Goal: Find specific page/section: Find specific page/section

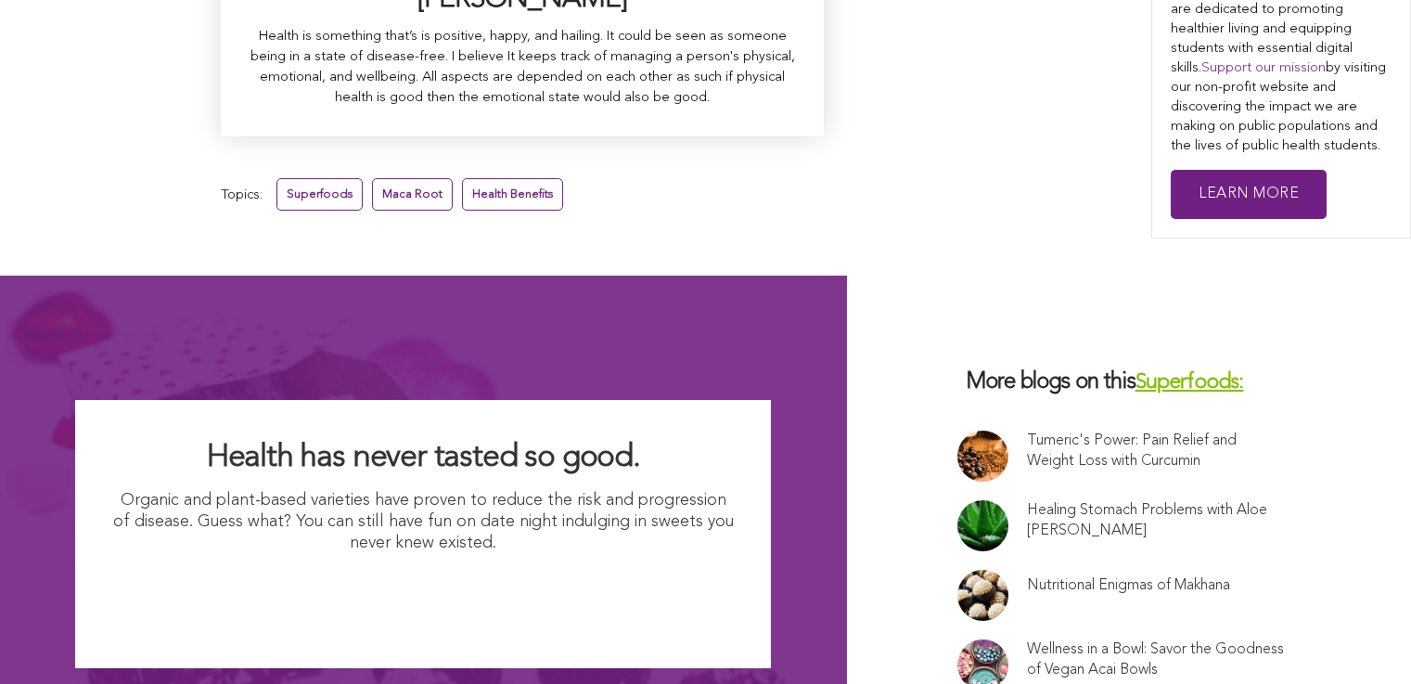
scroll to position [12112, 0]
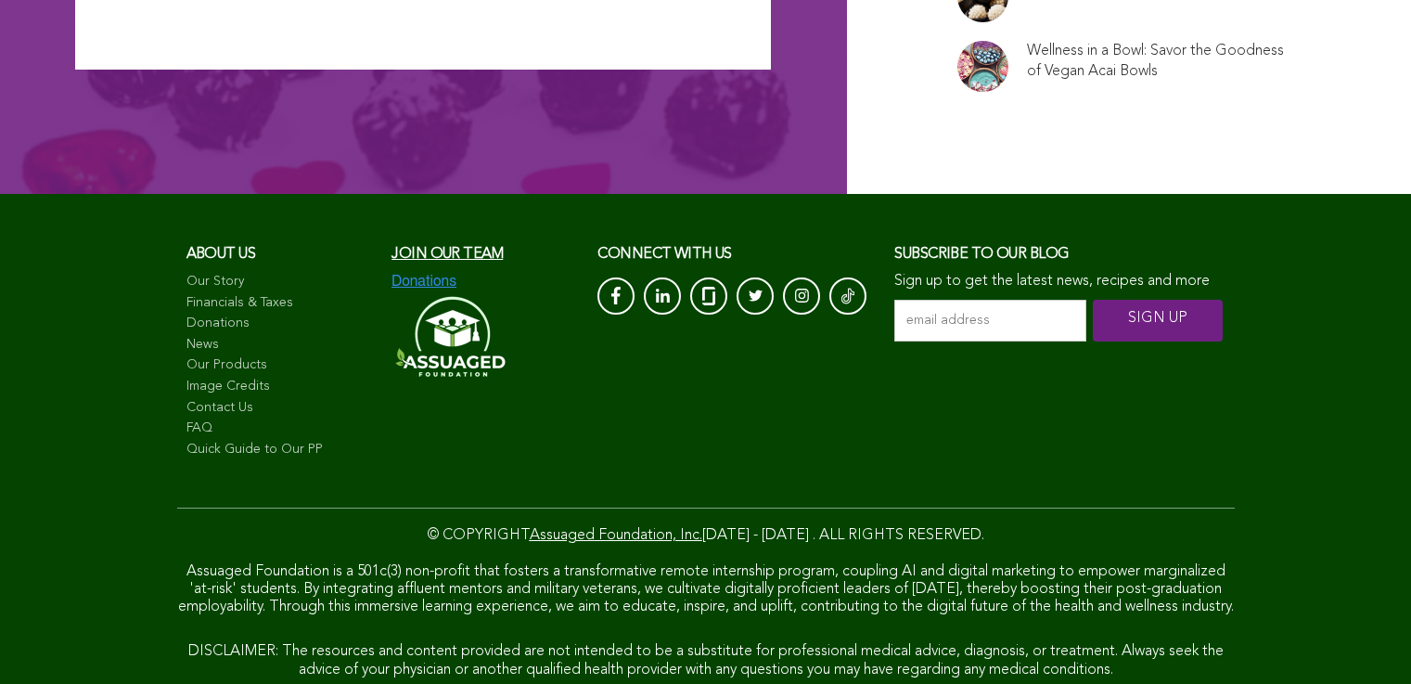
click at [186, 419] on link "FAQ" at bounding box center [279, 428] width 187 height 19
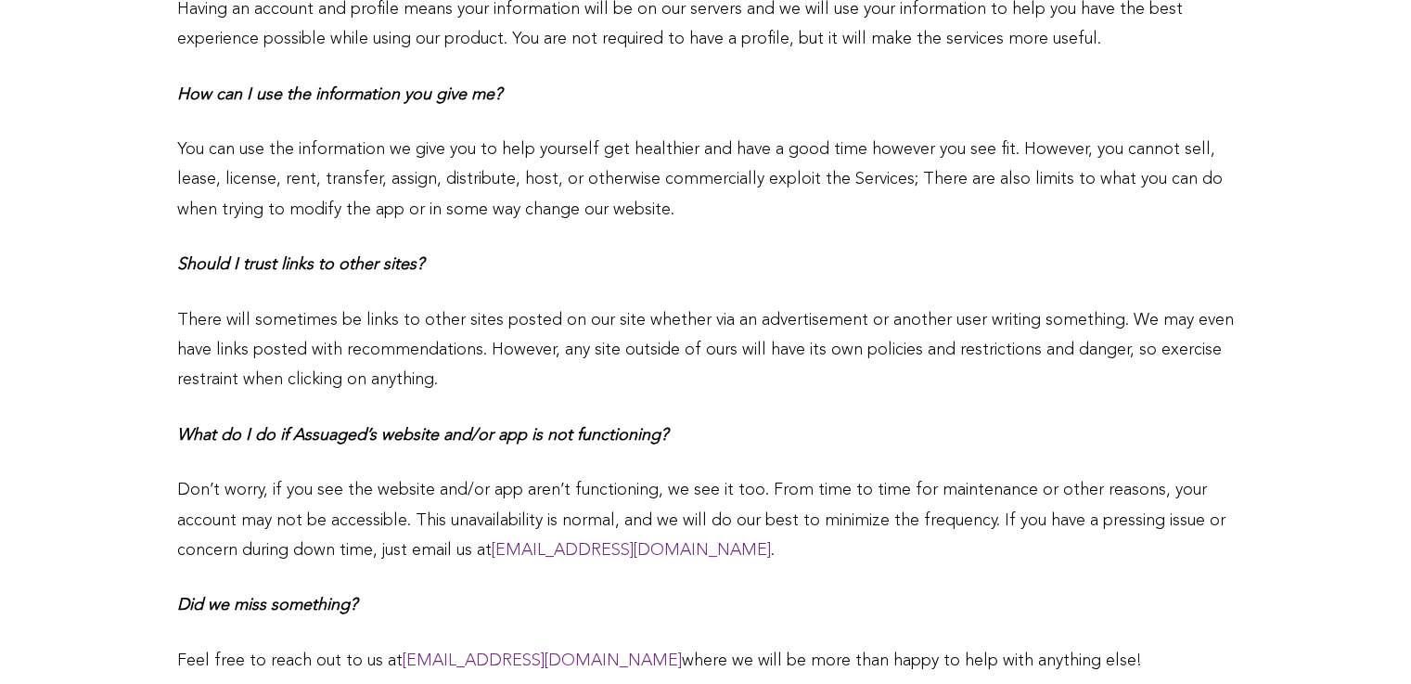
scroll to position [3096, 0]
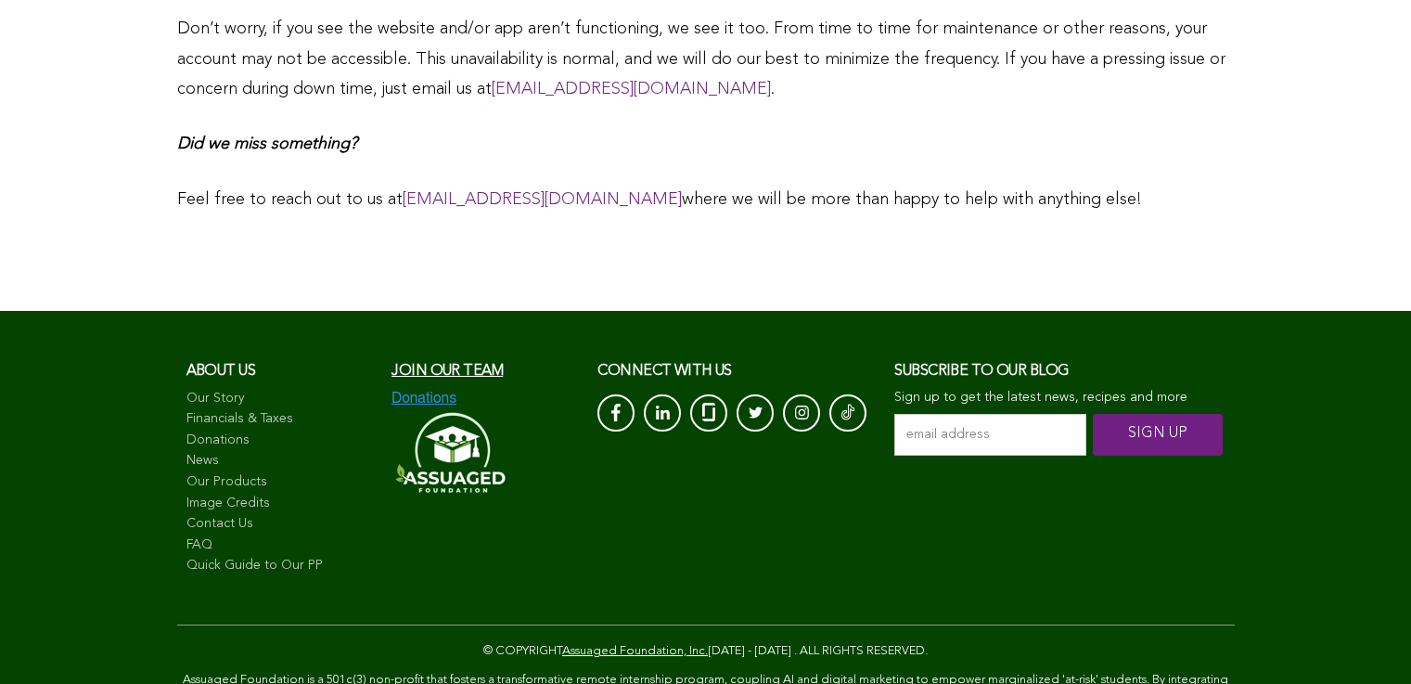
click at [392, 379] on span "Join our team" at bounding box center [447, 371] width 111 height 15
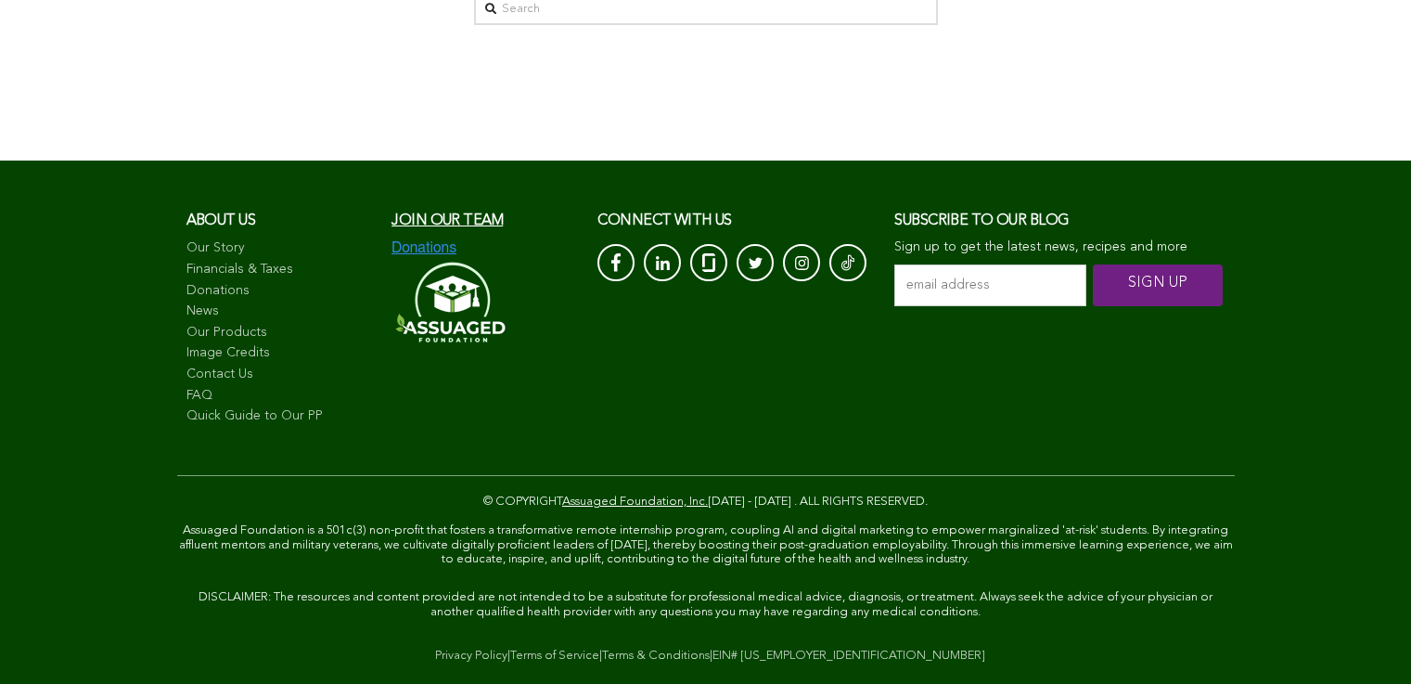
scroll to position [991, 0]
